Goal: Find specific page/section: Find specific page/section

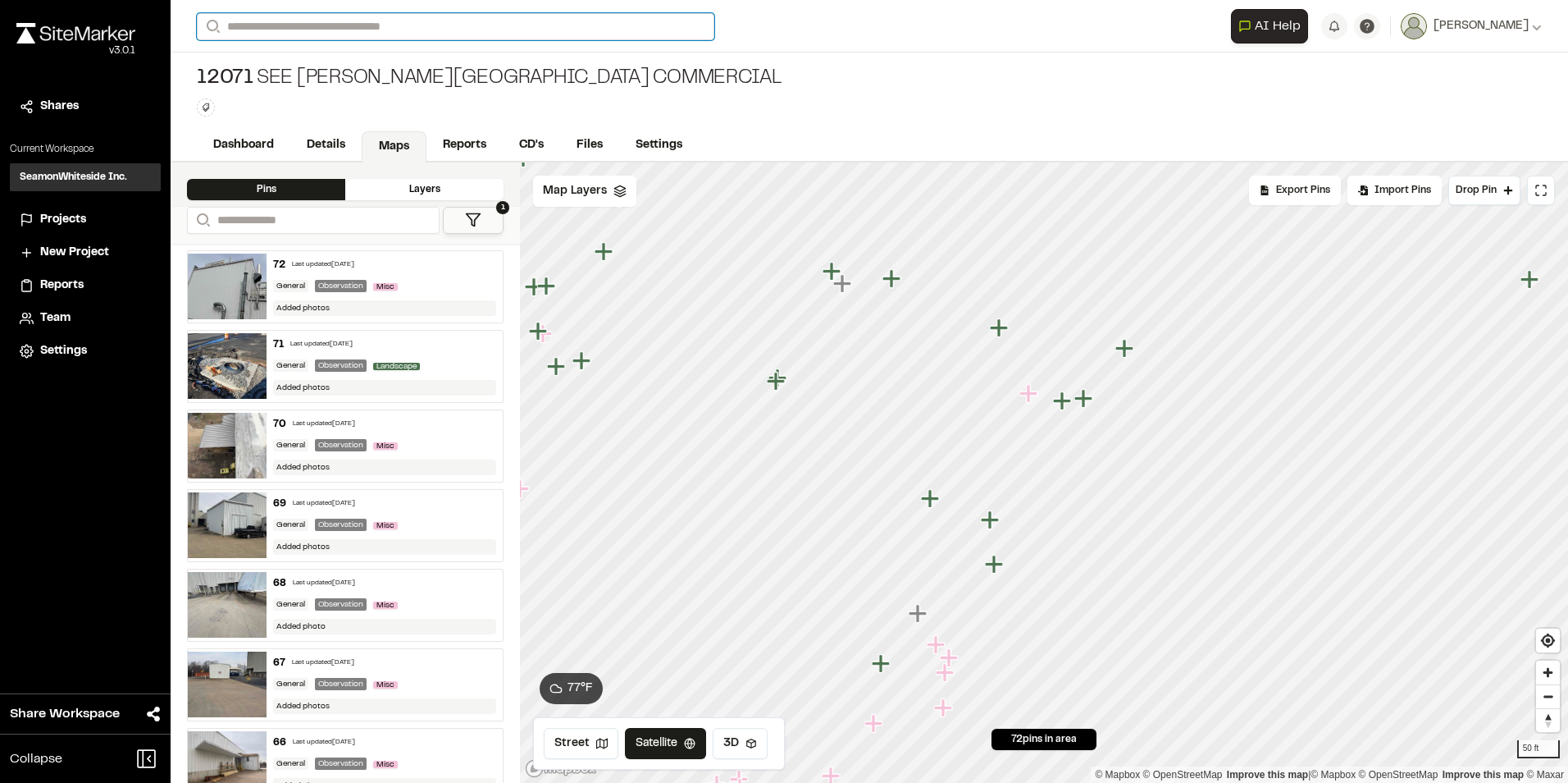
click at [286, 24] on input "Search" at bounding box center [455, 27] width 518 height 28
type input "*****"
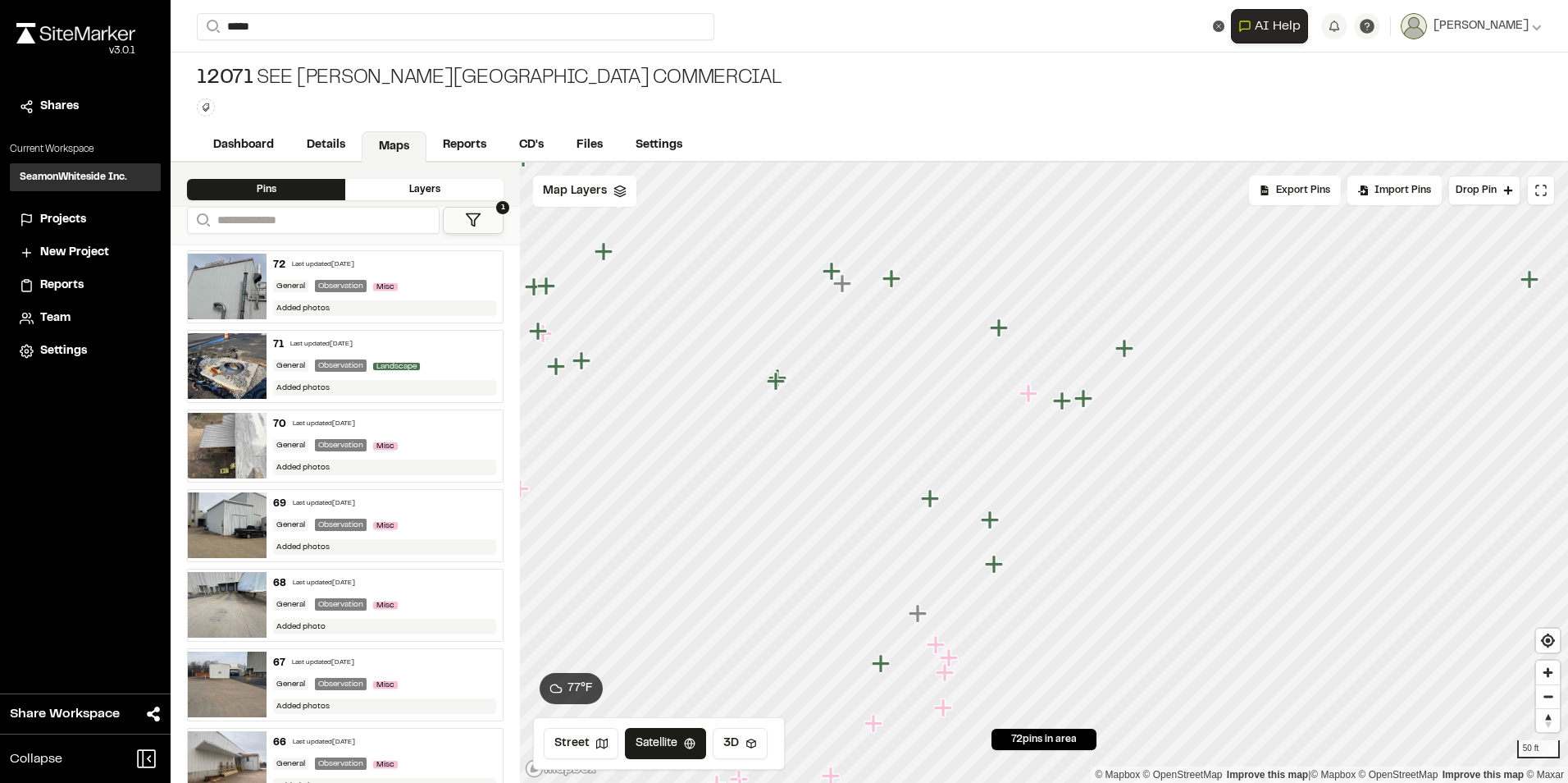
click at [317, 67] on p "[STREET_ADDRESS]" at bounding box center [355, 65] width 296 height 19
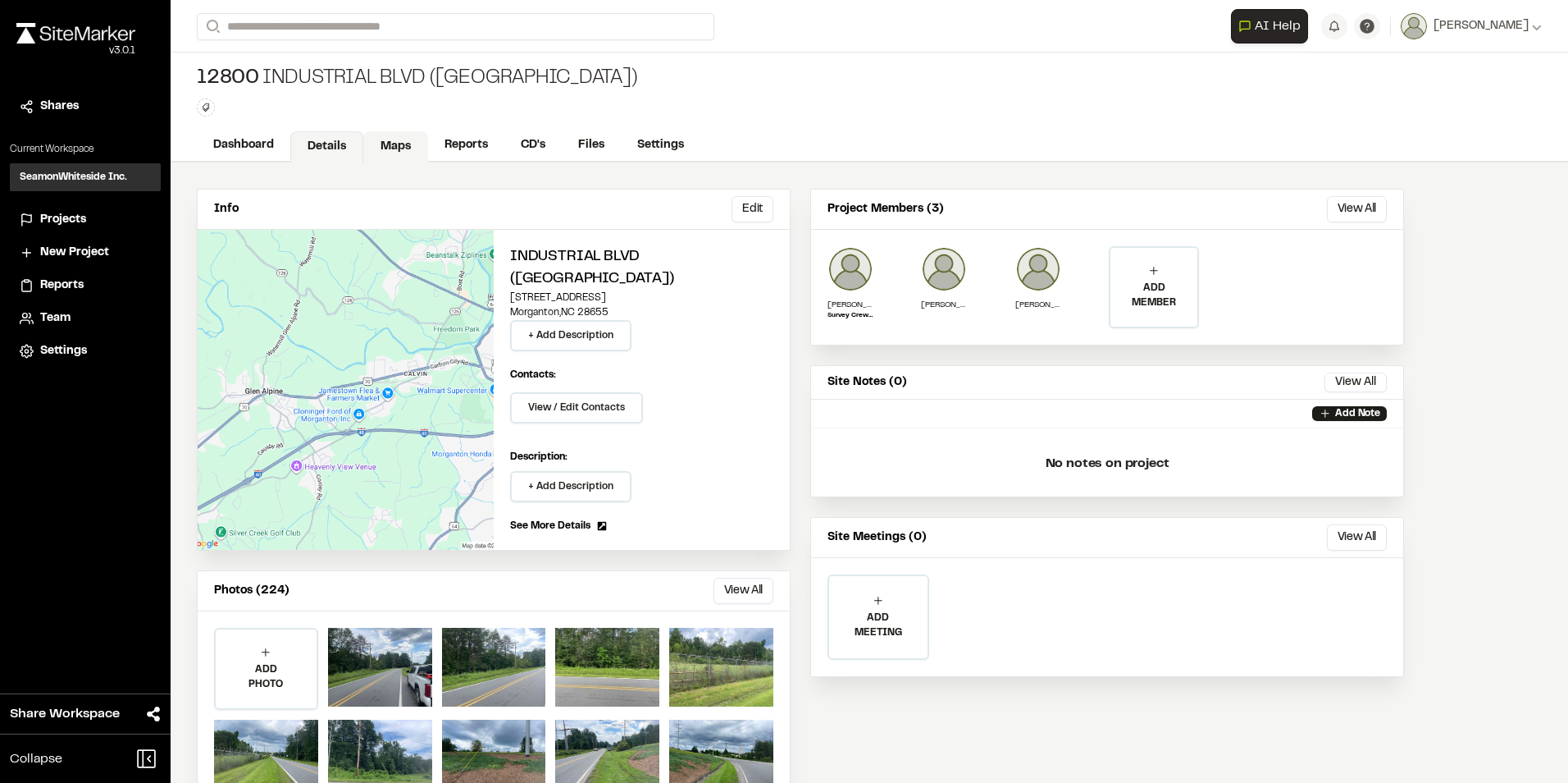
click at [390, 148] on link "Maps" at bounding box center [396, 147] width 65 height 31
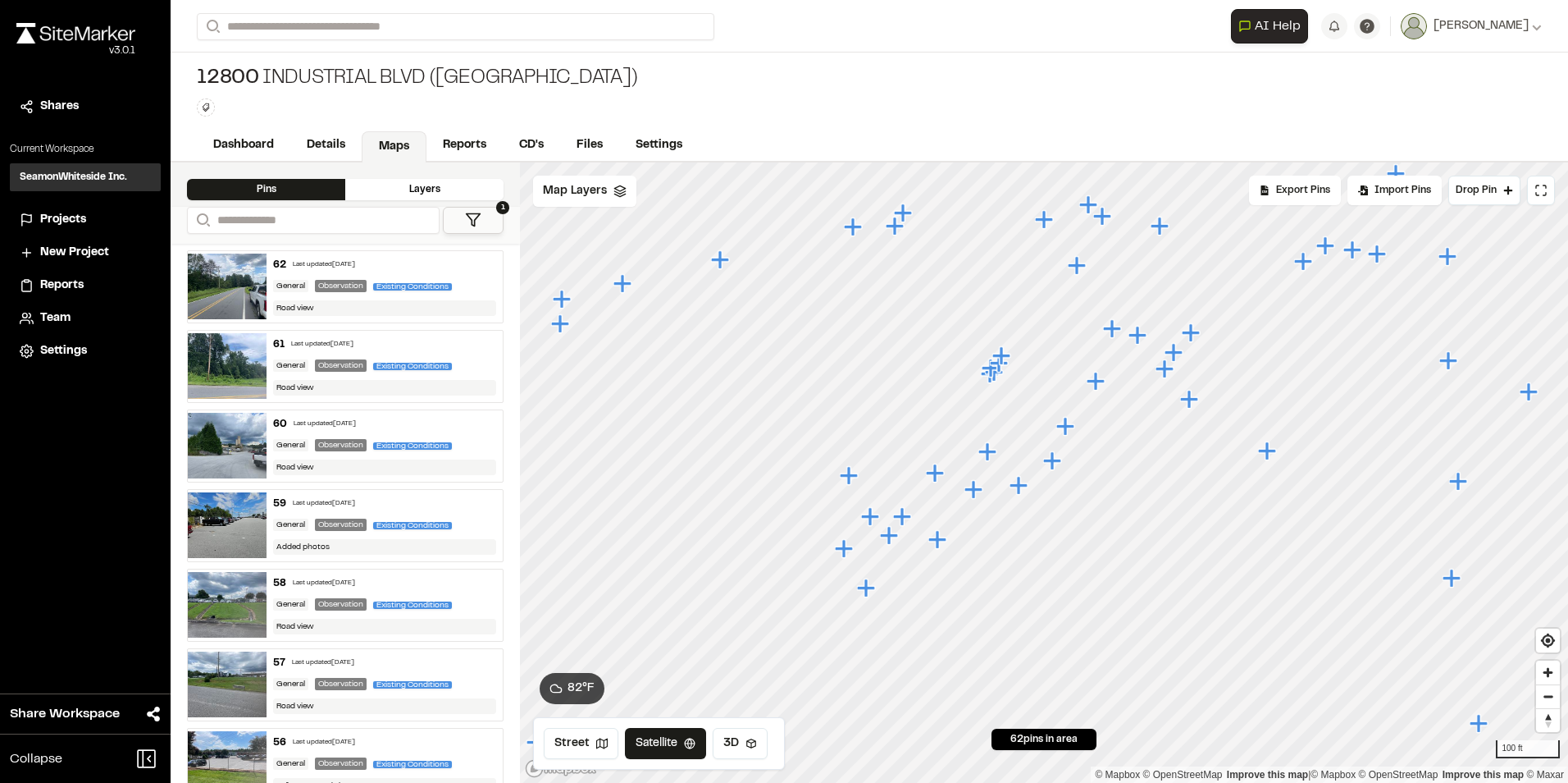
click at [1171, 371] on icon "Map marker" at bounding box center [1165, 369] width 18 height 18
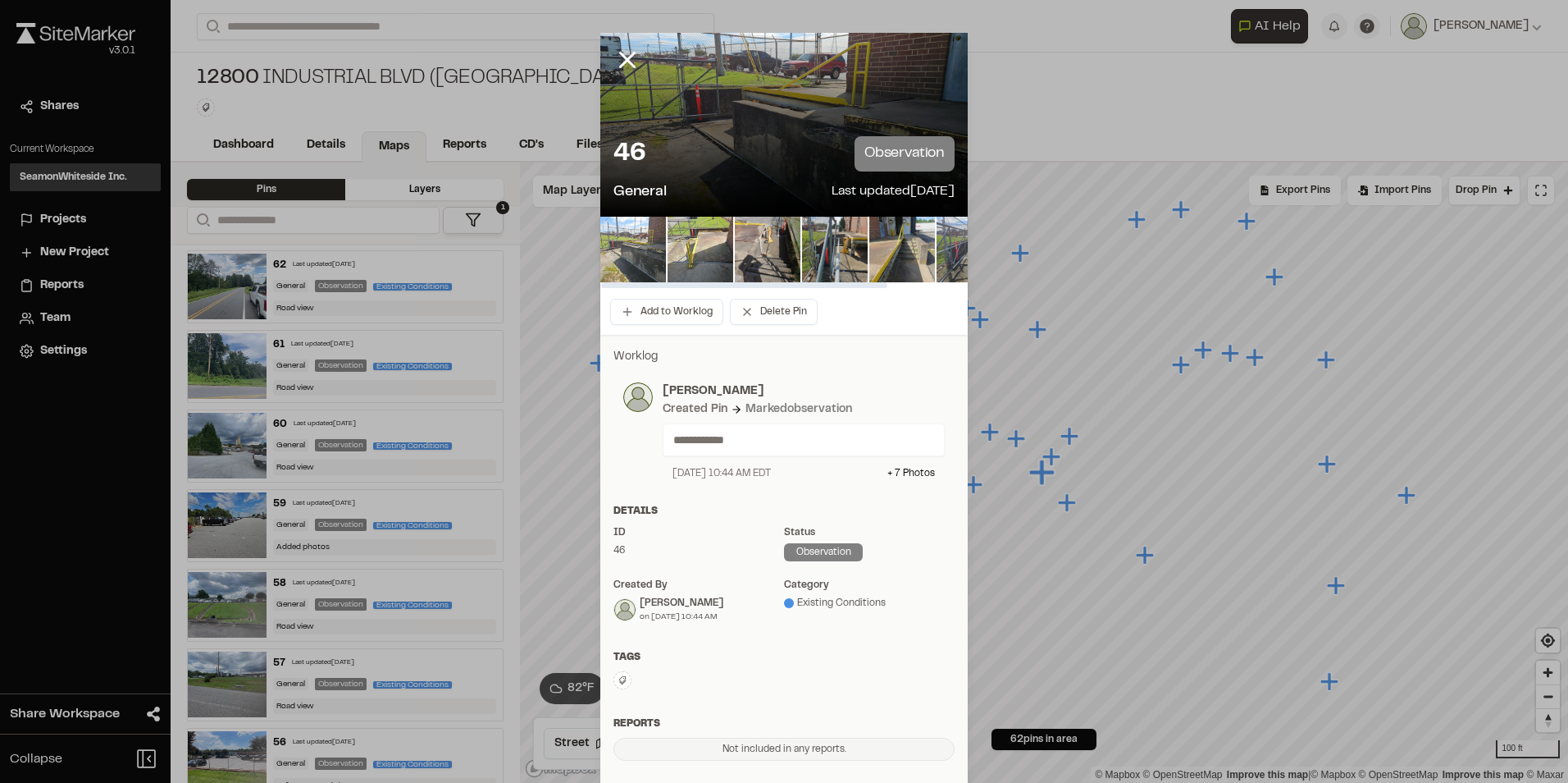
click at [631, 254] on img at bounding box center [633, 249] width 66 height 66
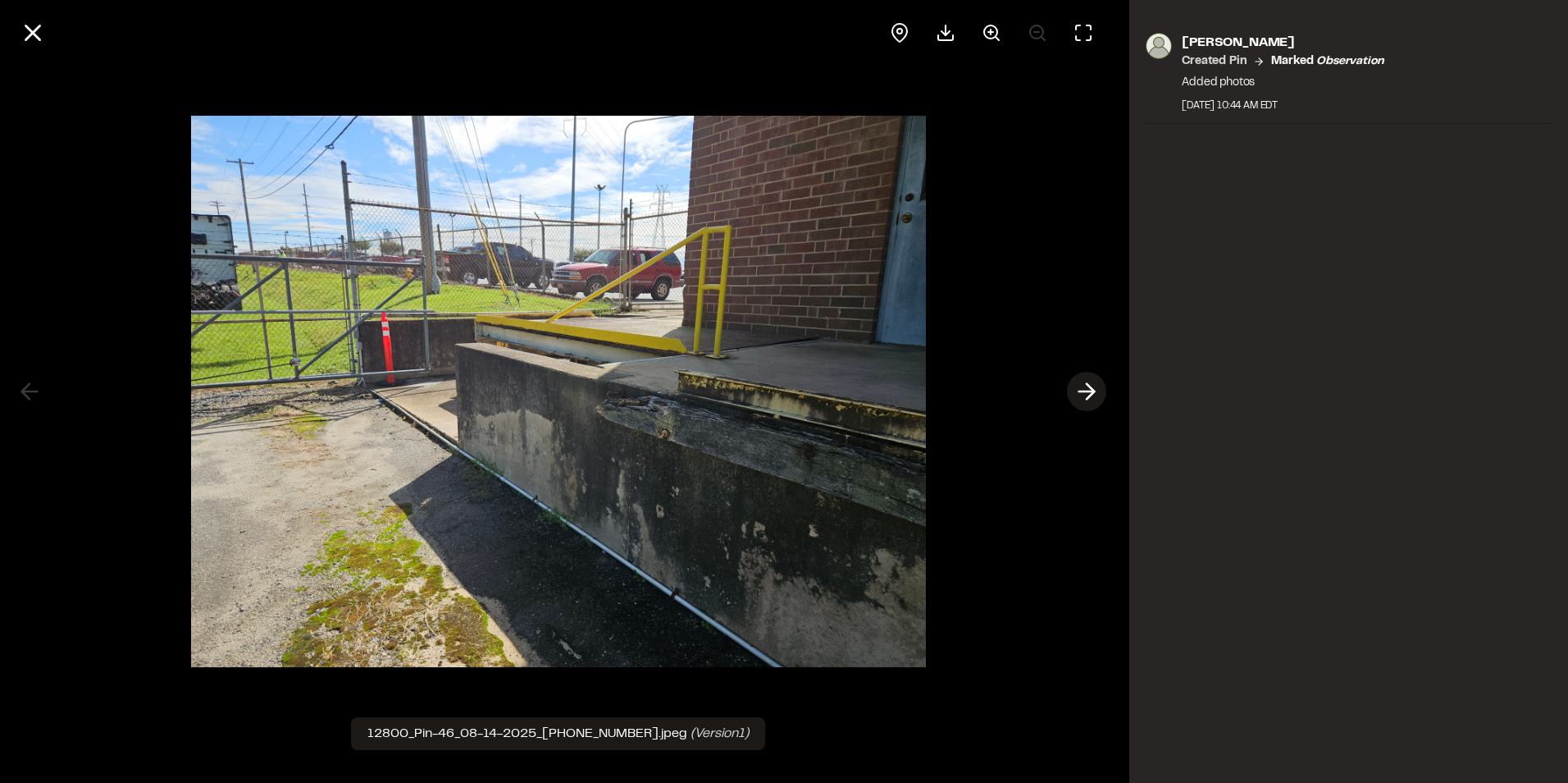
click at [1083, 390] on icon at bounding box center [1087, 392] width 27 height 28
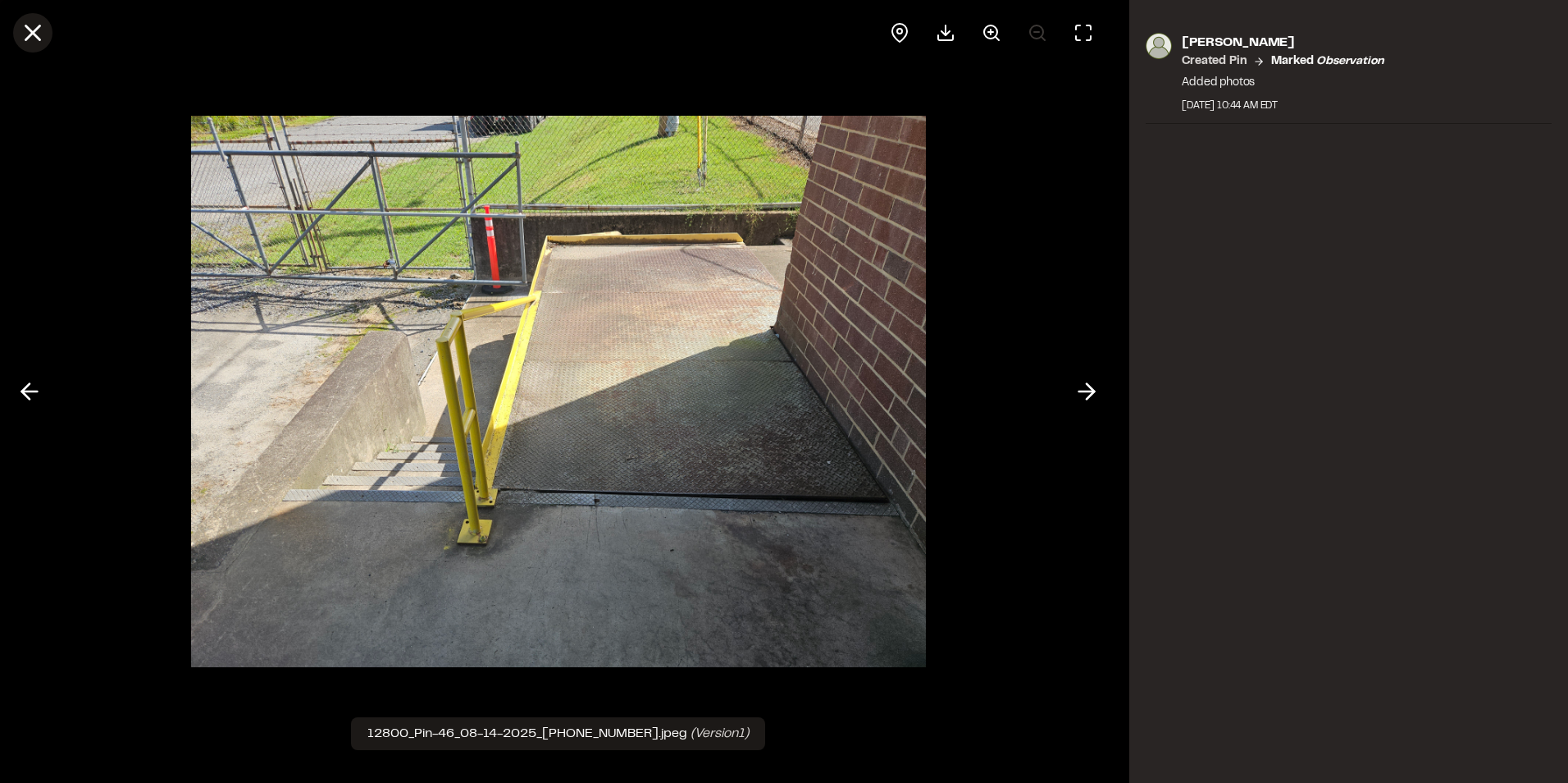
click at [26, 25] on icon at bounding box center [33, 33] width 27 height 28
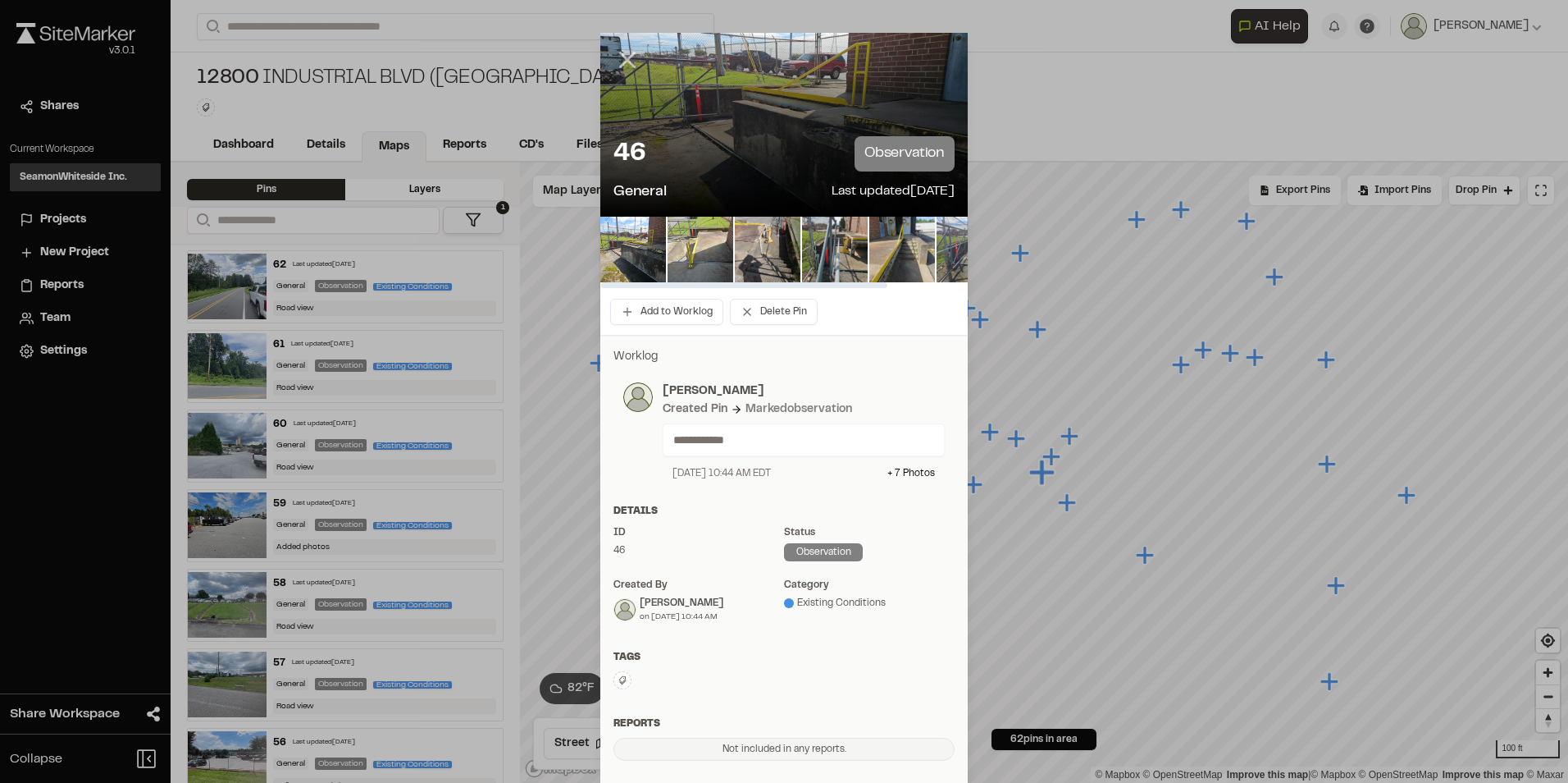
click at [621, 64] on line at bounding box center [628, 60] width 14 height 14
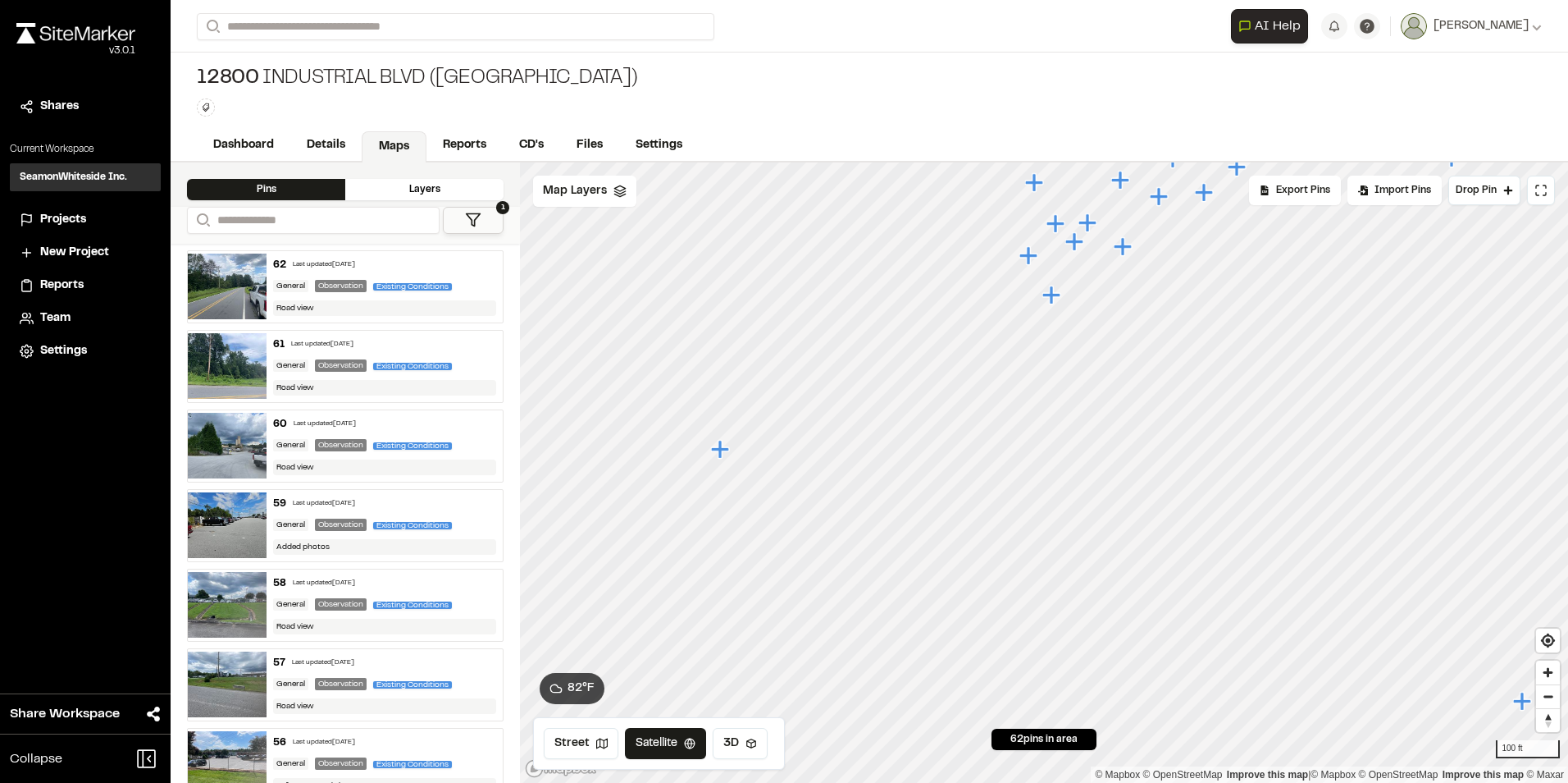
click at [1054, 297] on icon "Map marker" at bounding box center [1052, 294] width 18 height 18
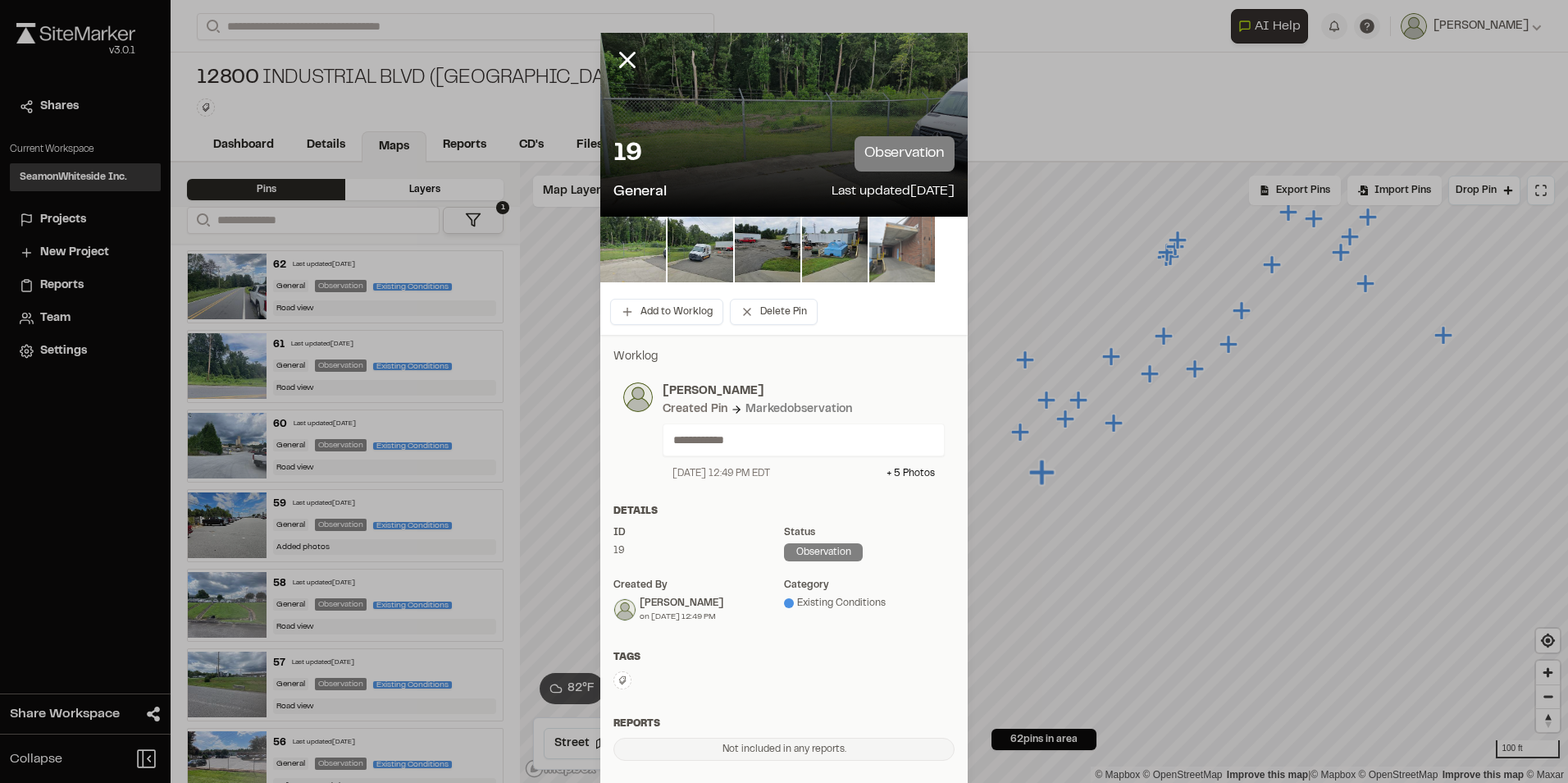
click at [882, 263] on img at bounding box center [903, 249] width 66 height 66
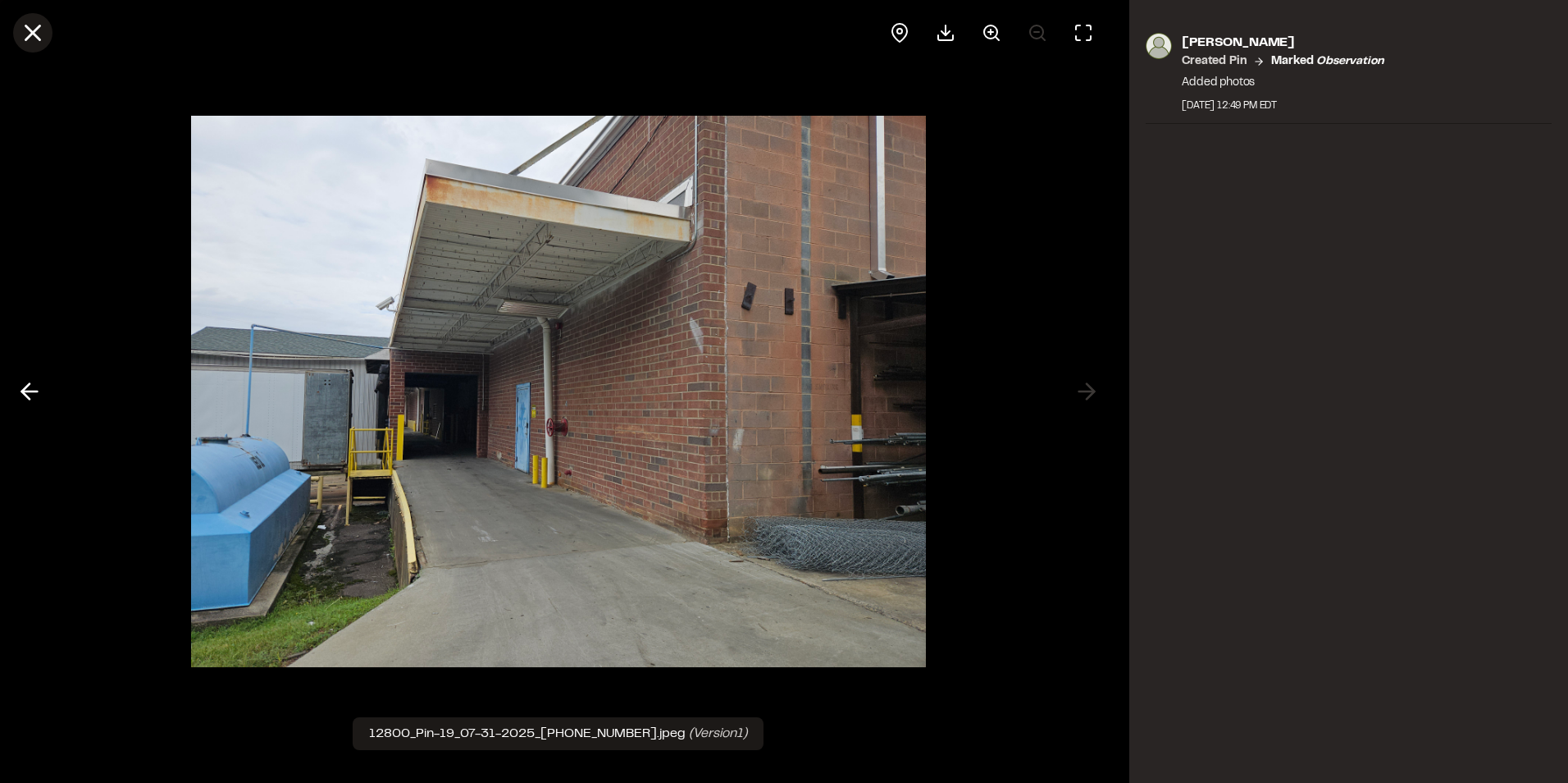
click at [37, 39] on line at bounding box center [33, 33] width 14 height 14
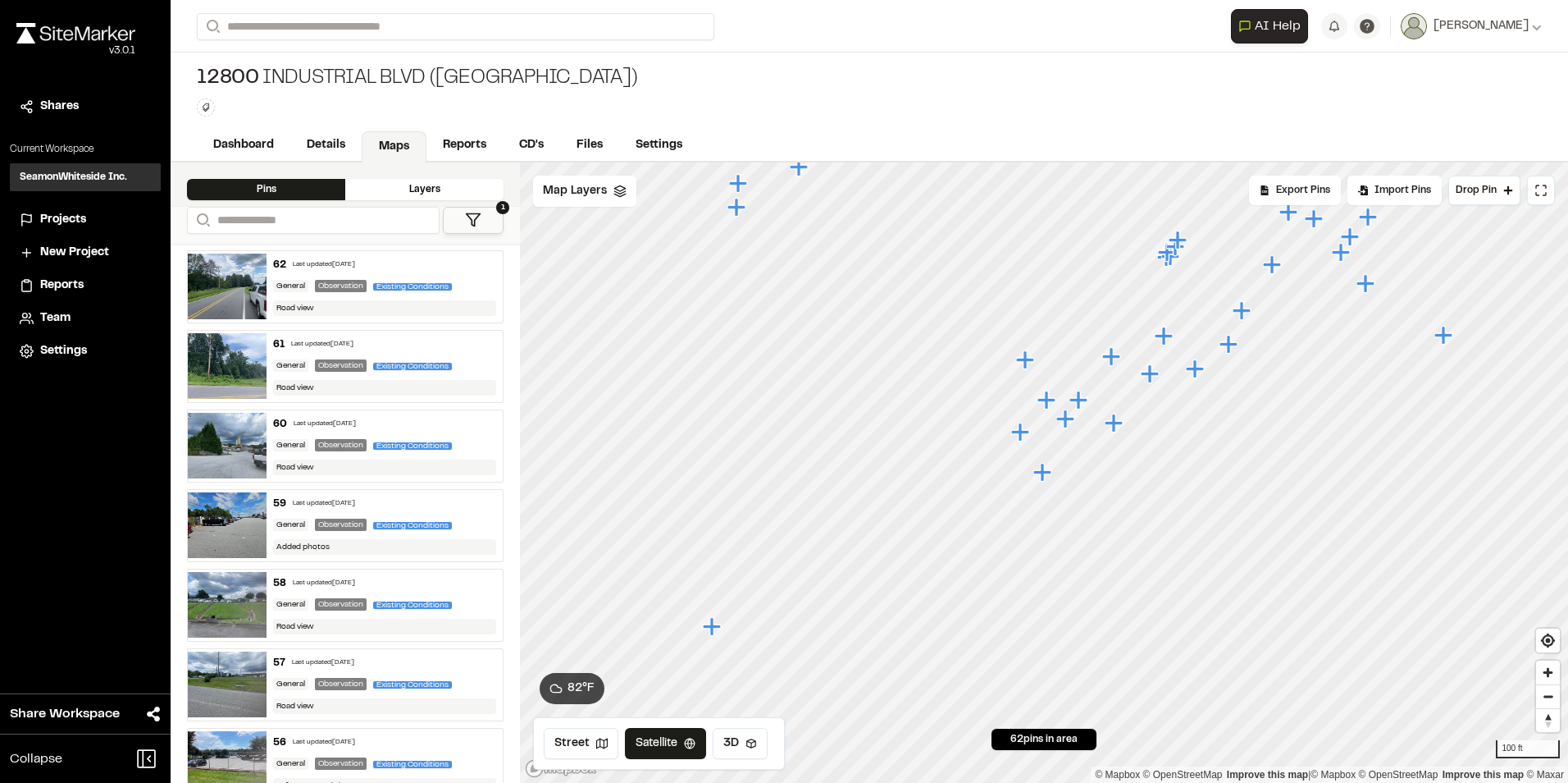
click at [1021, 436] on icon "Map marker" at bounding box center [1021, 432] width 18 height 18
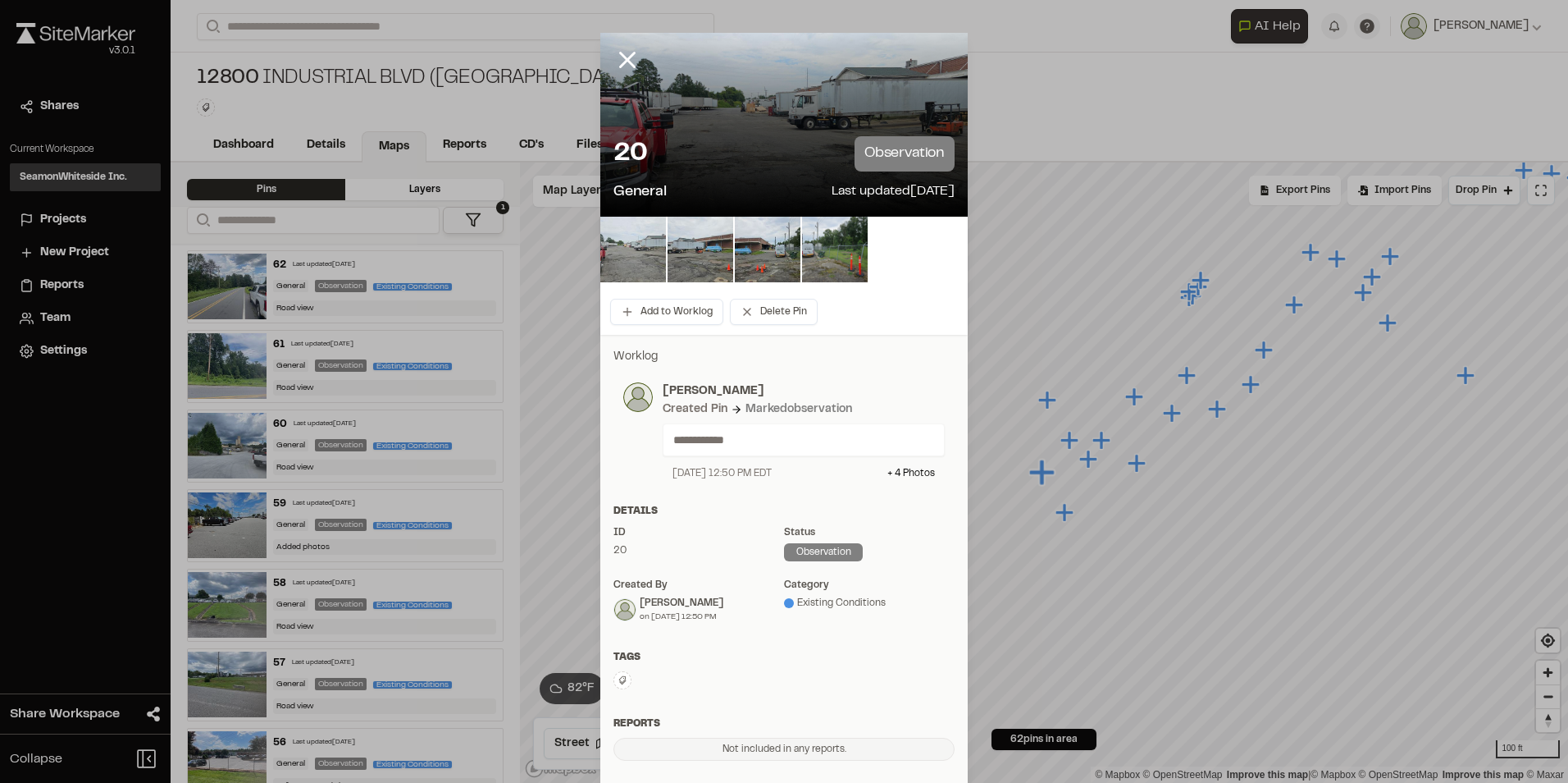
click at [630, 246] on img at bounding box center [633, 249] width 66 height 66
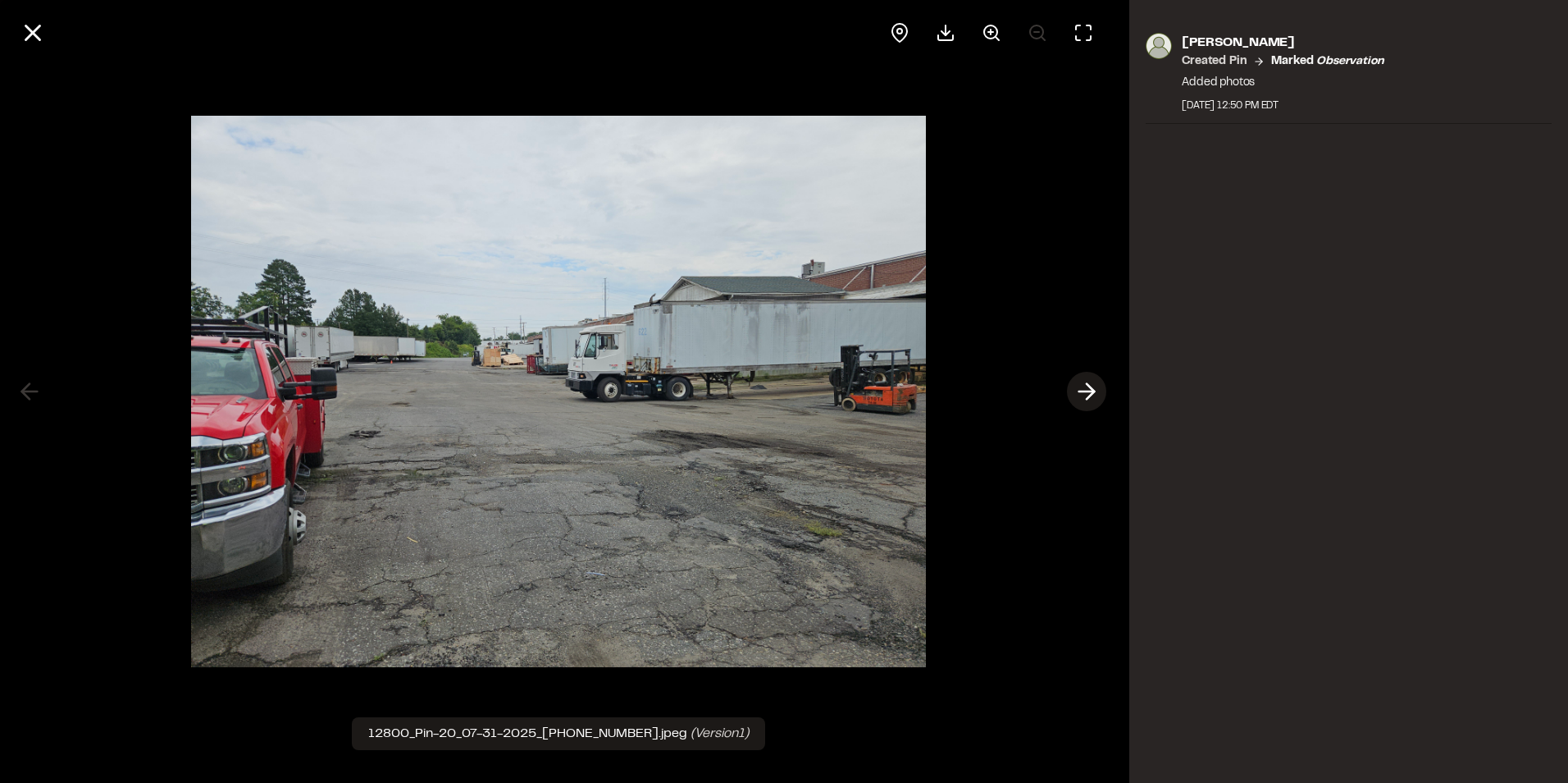
click at [1090, 389] on icon at bounding box center [1087, 392] width 27 height 28
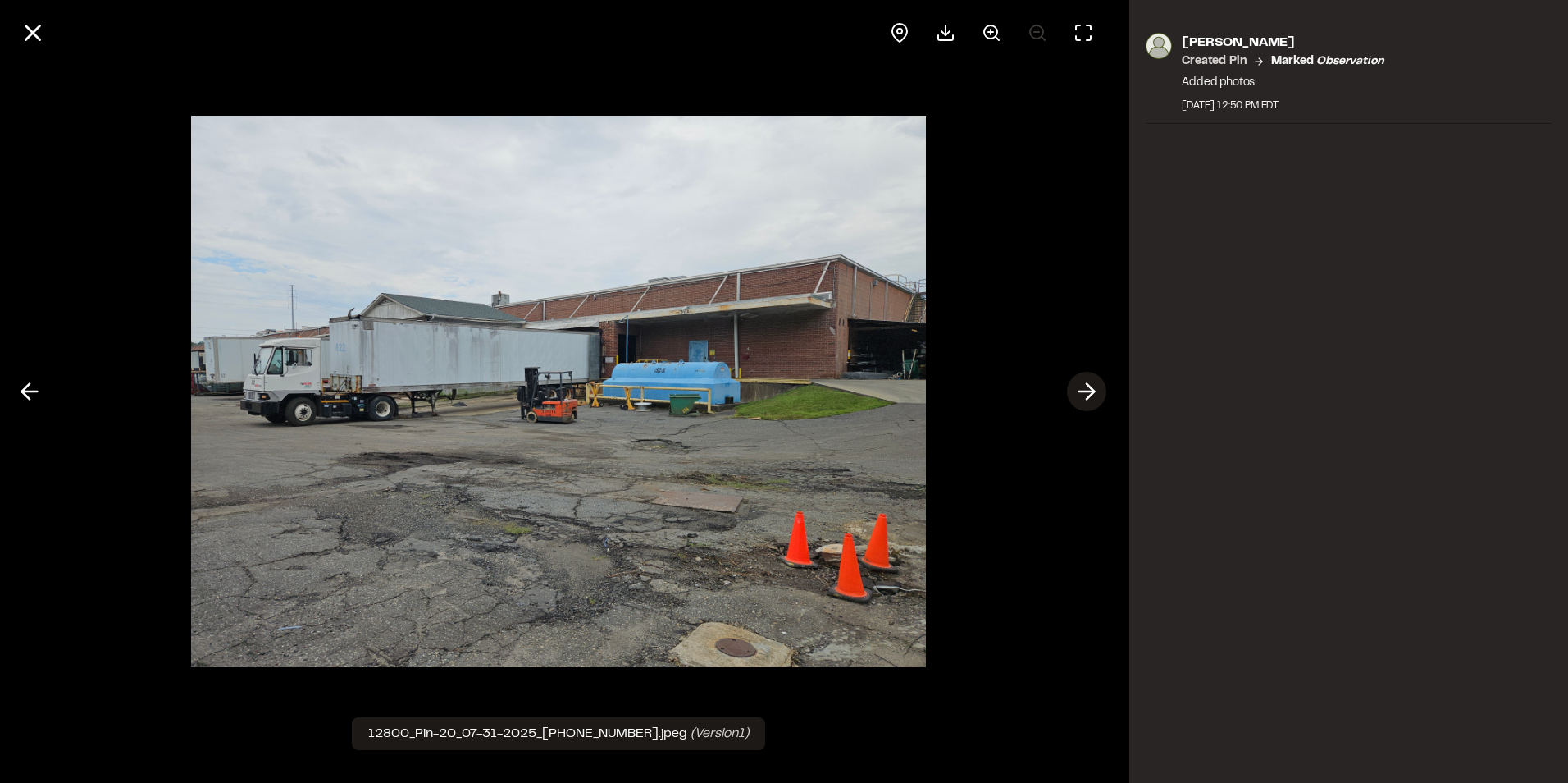
click at [1090, 389] on icon at bounding box center [1087, 392] width 27 height 28
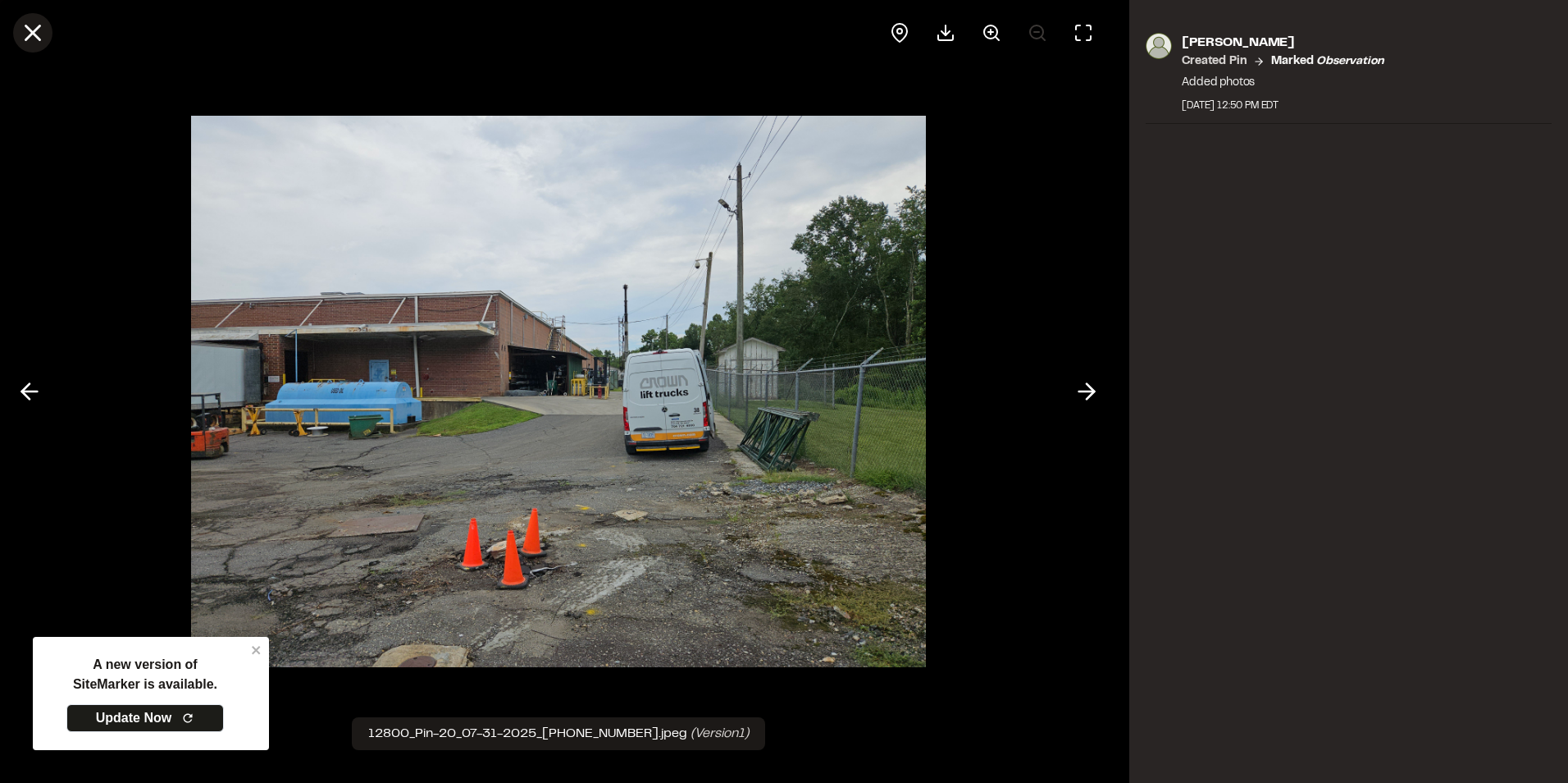
click at [36, 39] on icon at bounding box center [33, 33] width 27 height 28
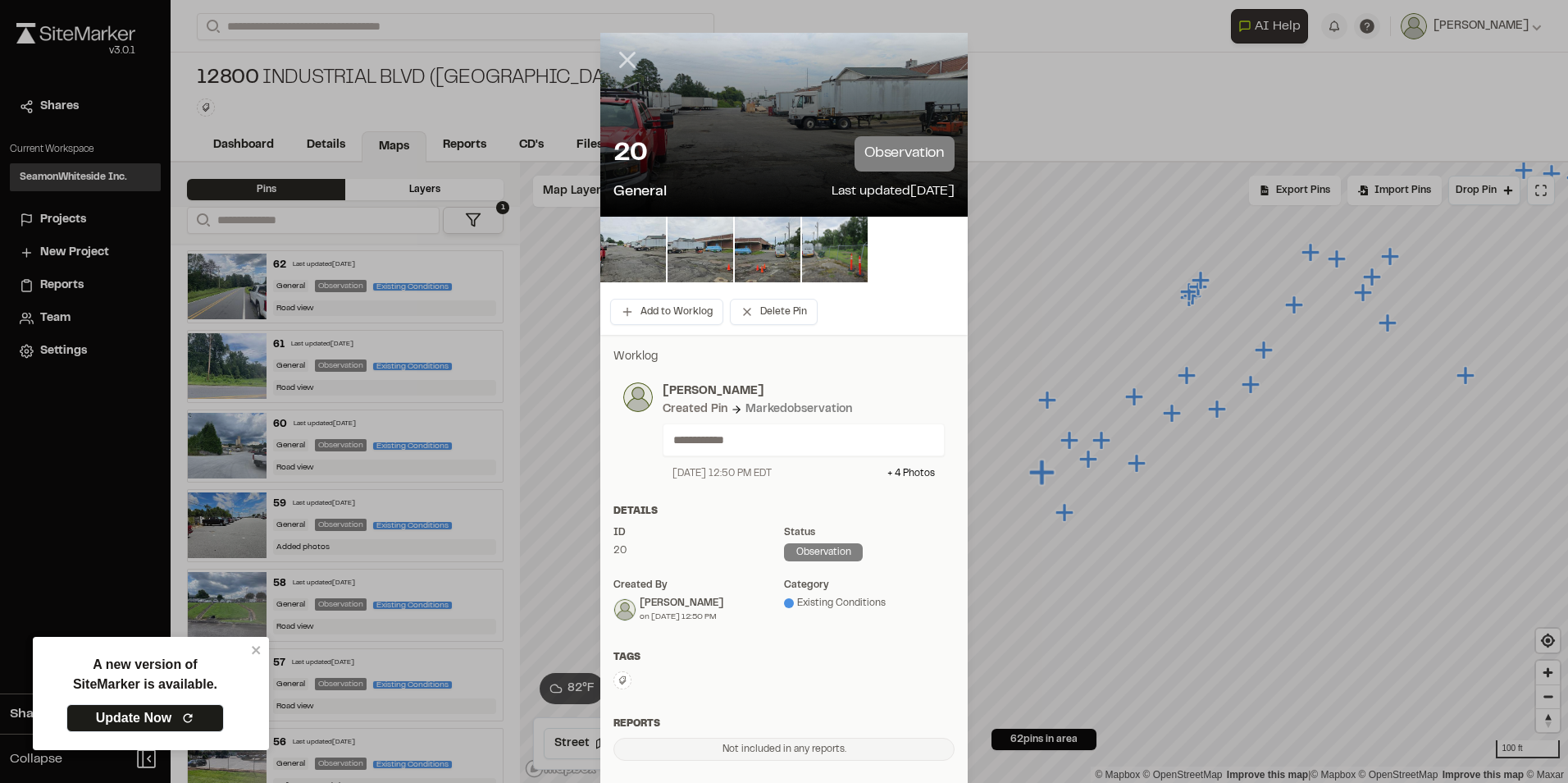
click at [621, 57] on line at bounding box center [628, 60] width 14 height 14
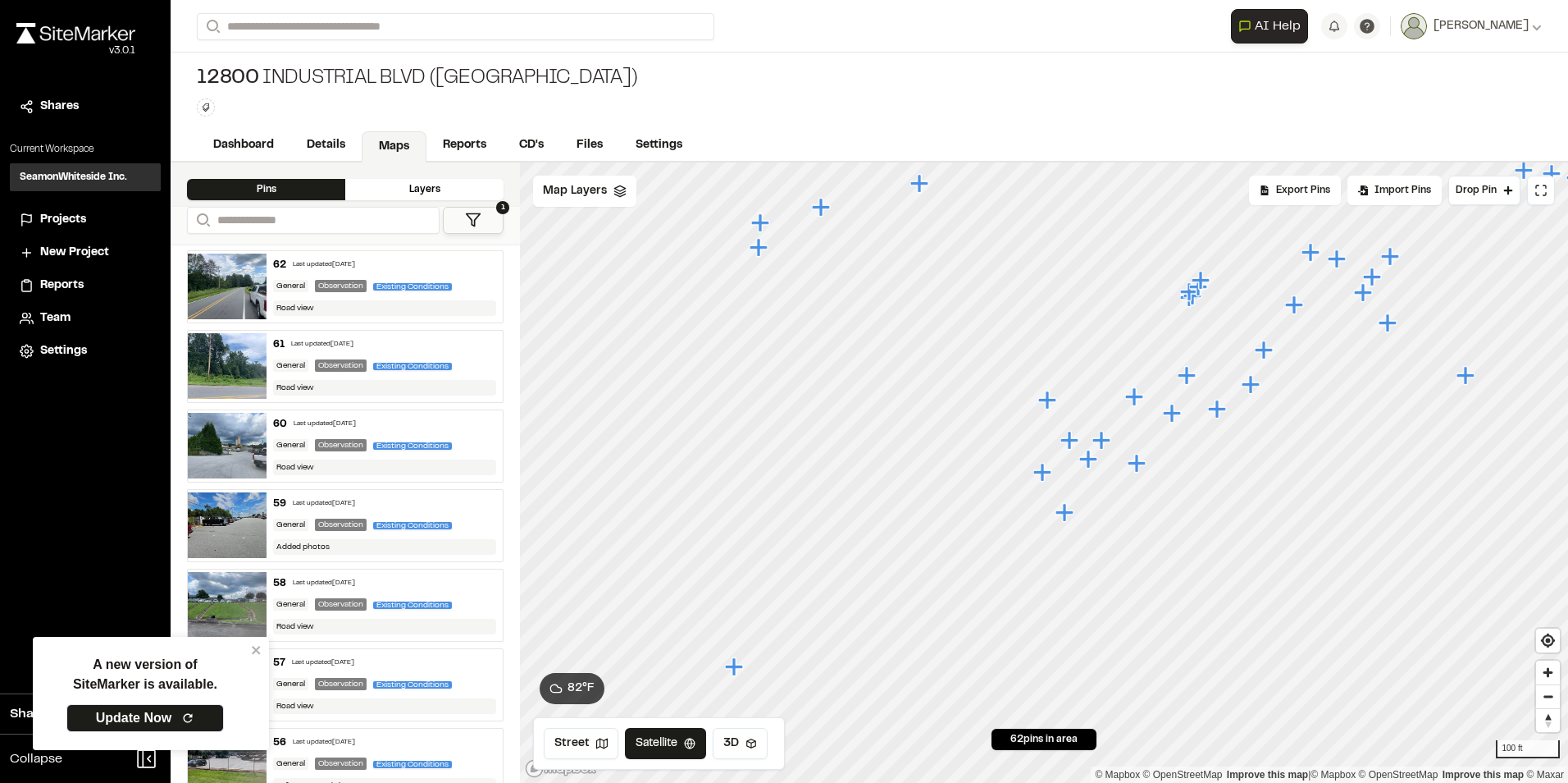
click at [1169, 411] on icon "Map marker" at bounding box center [1172, 413] width 18 height 18
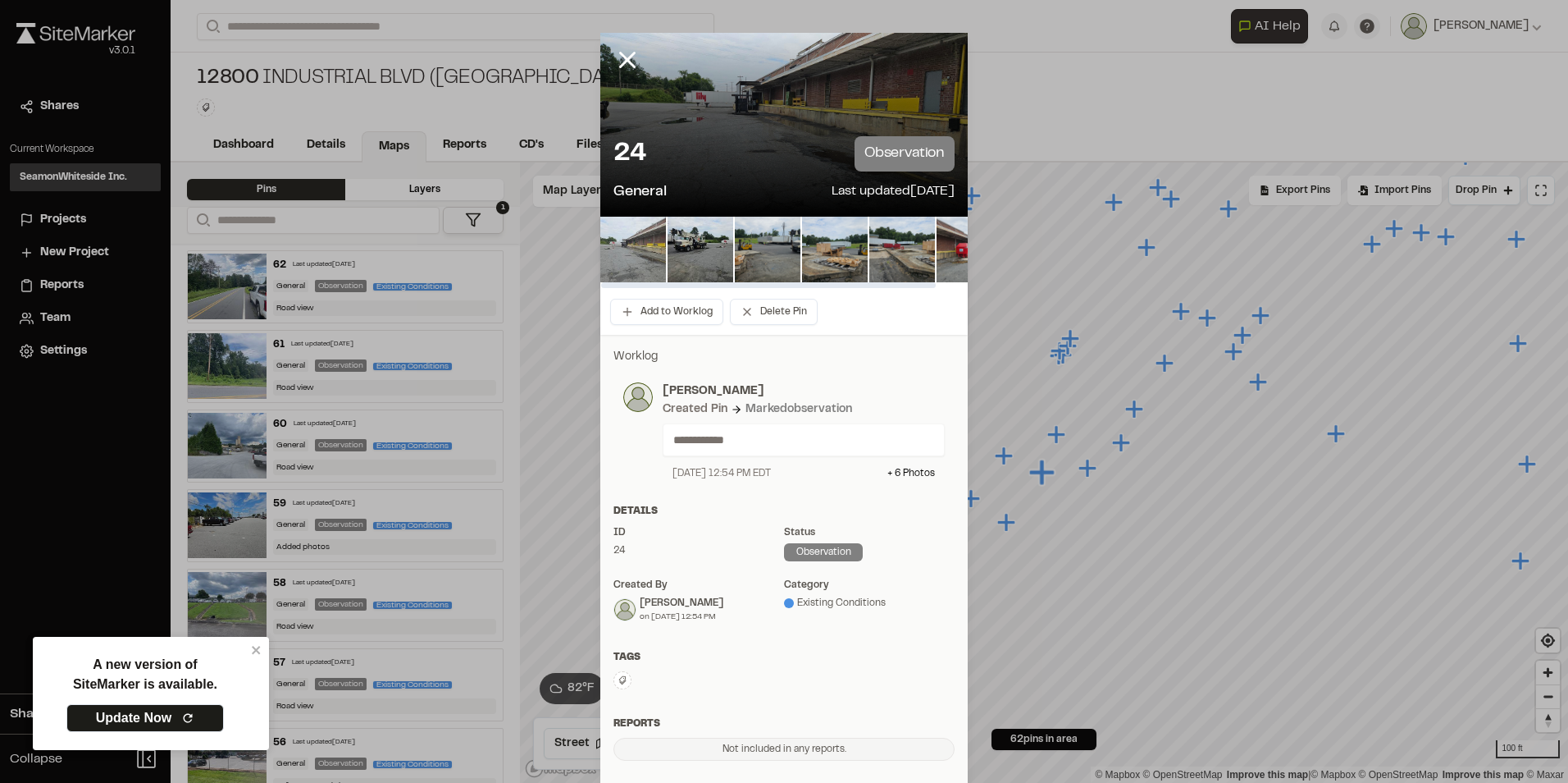
click at [623, 240] on img at bounding box center [633, 249] width 66 height 66
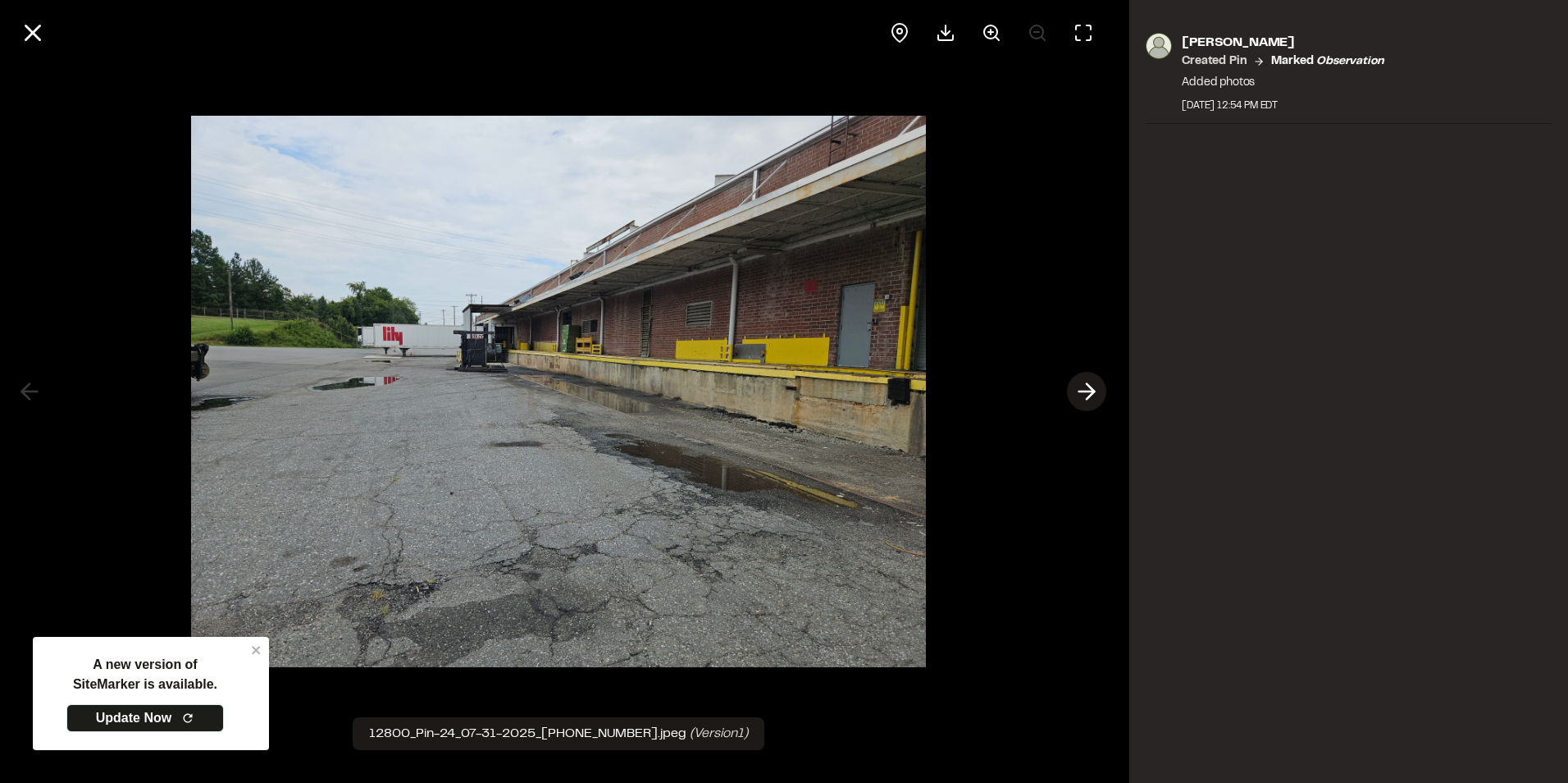
click at [1097, 394] on icon at bounding box center [1087, 392] width 27 height 28
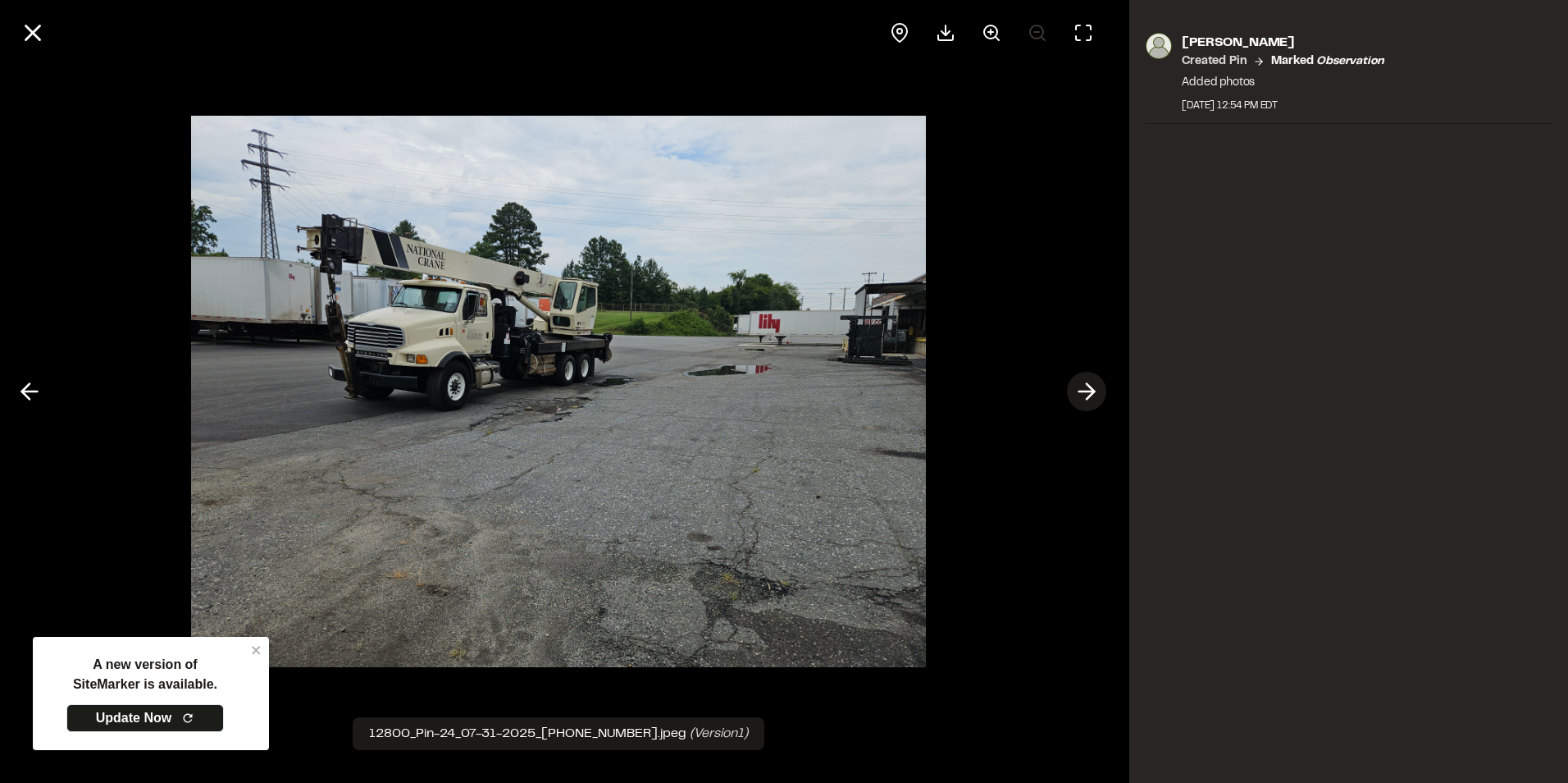
click at [1097, 394] on icon at bounding box center [1087, 392] width 27 height 28
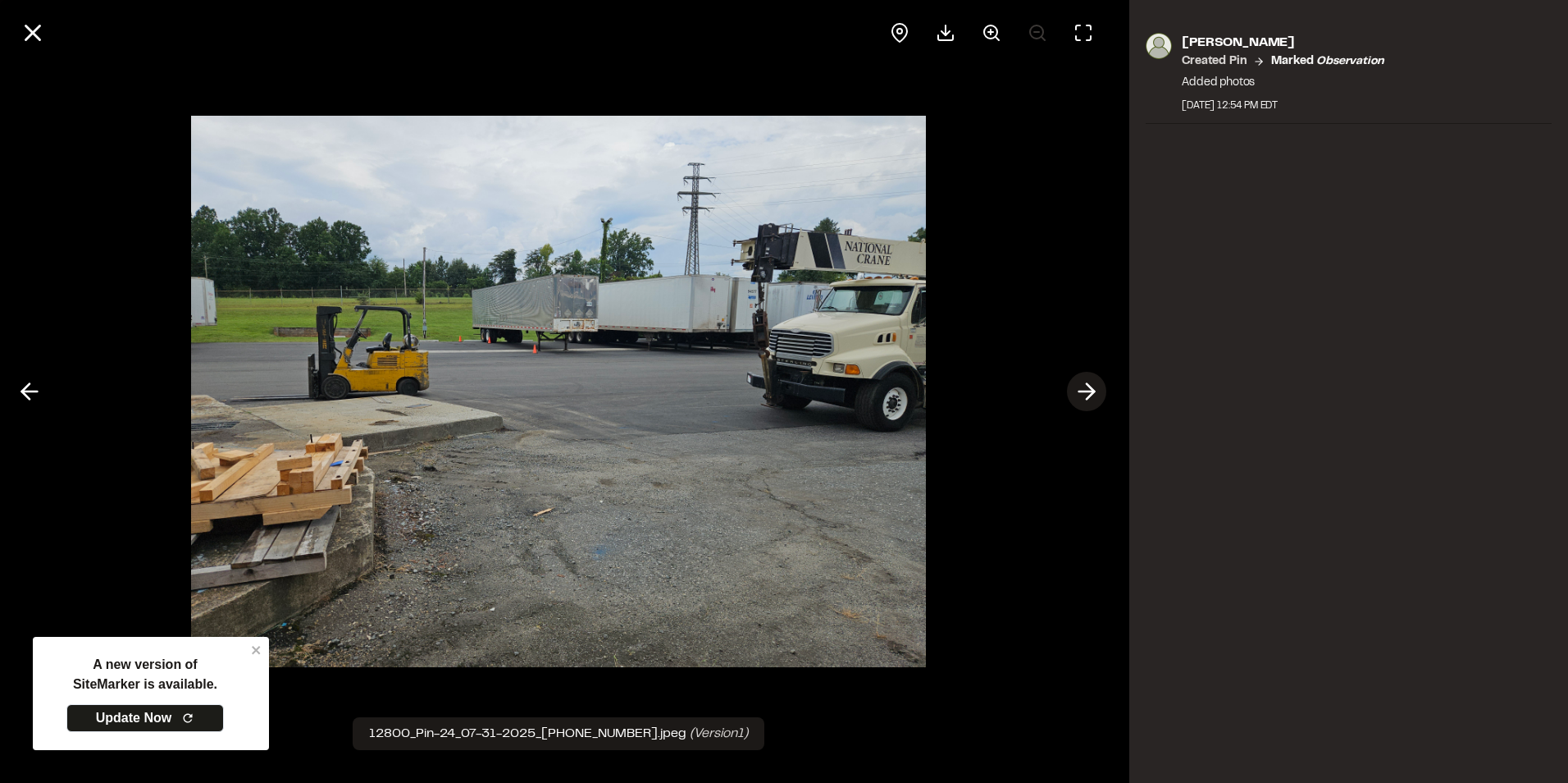
click at [1097, 394] on icon at bounding box center [1087, 392] width 27 height 28
